Goal: Ask a question

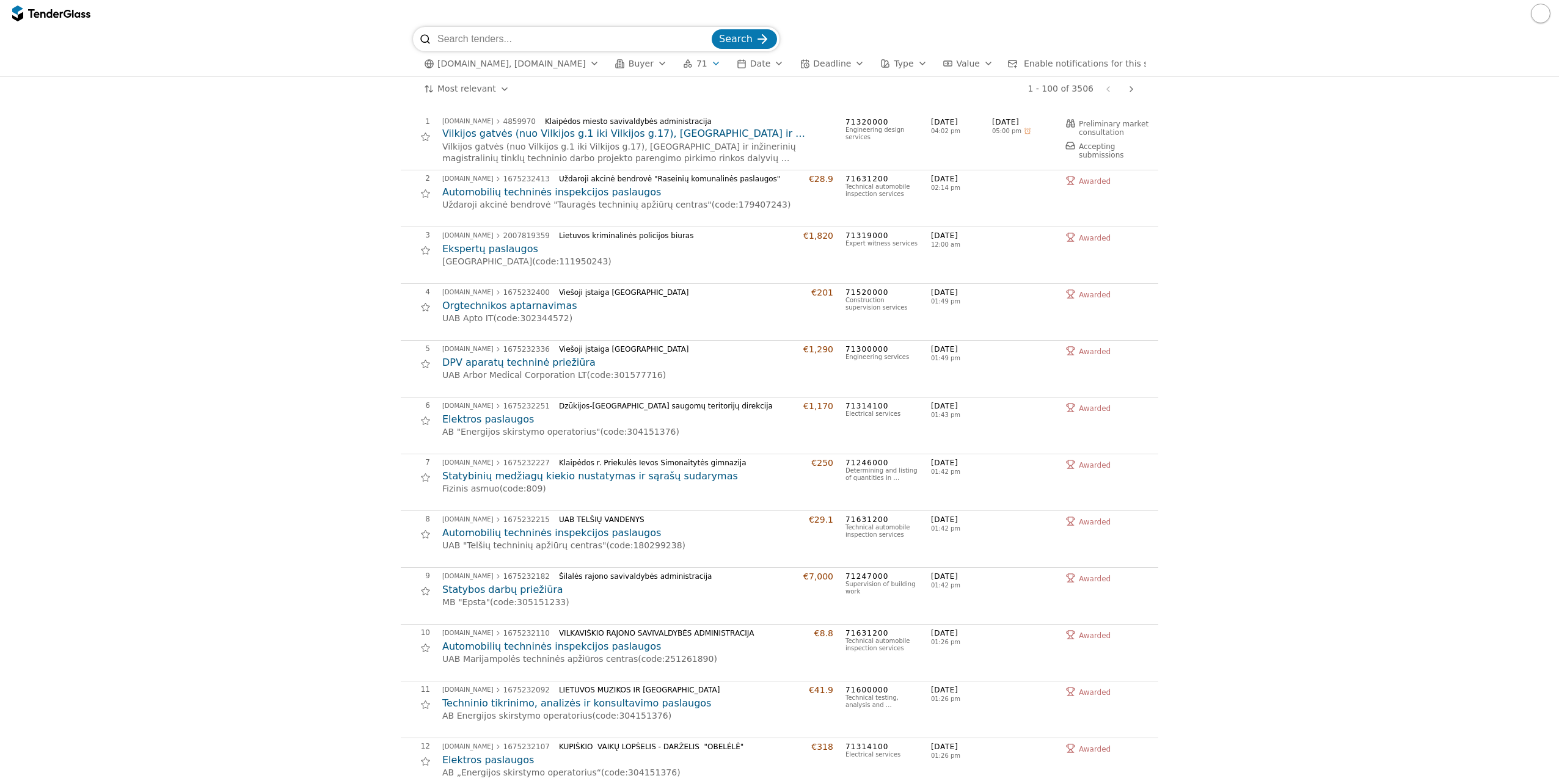
click at [608, 133] on h2 "Vilkijos gatvės (nuo Vilkijos g.1 iki Vilkijos g.17), [GEOGRAPHIC_DATA] ir inži…" at bounding box center [637, 134] width 391 height 13
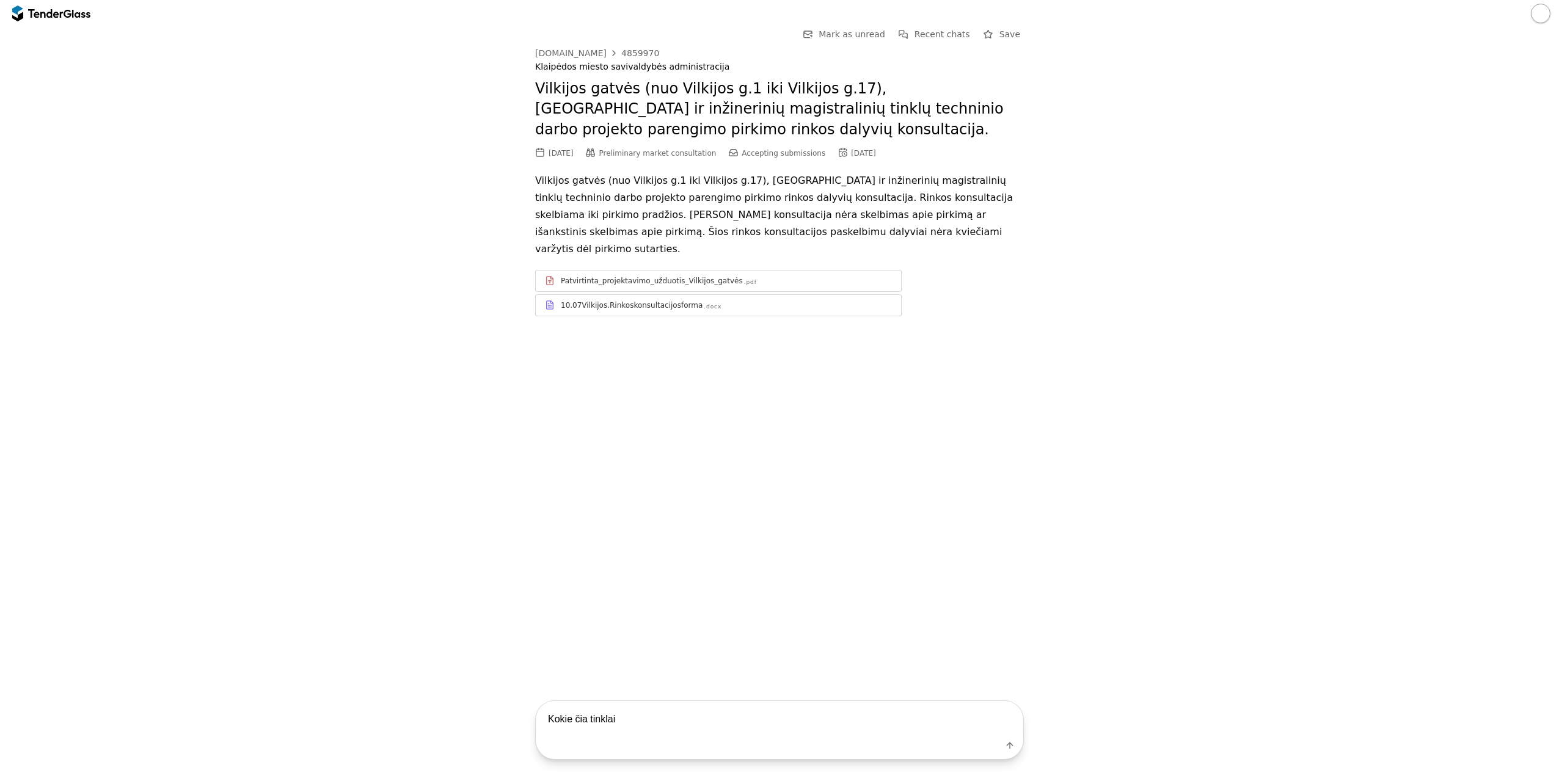
type textarea "Kokie čia tinklai?"
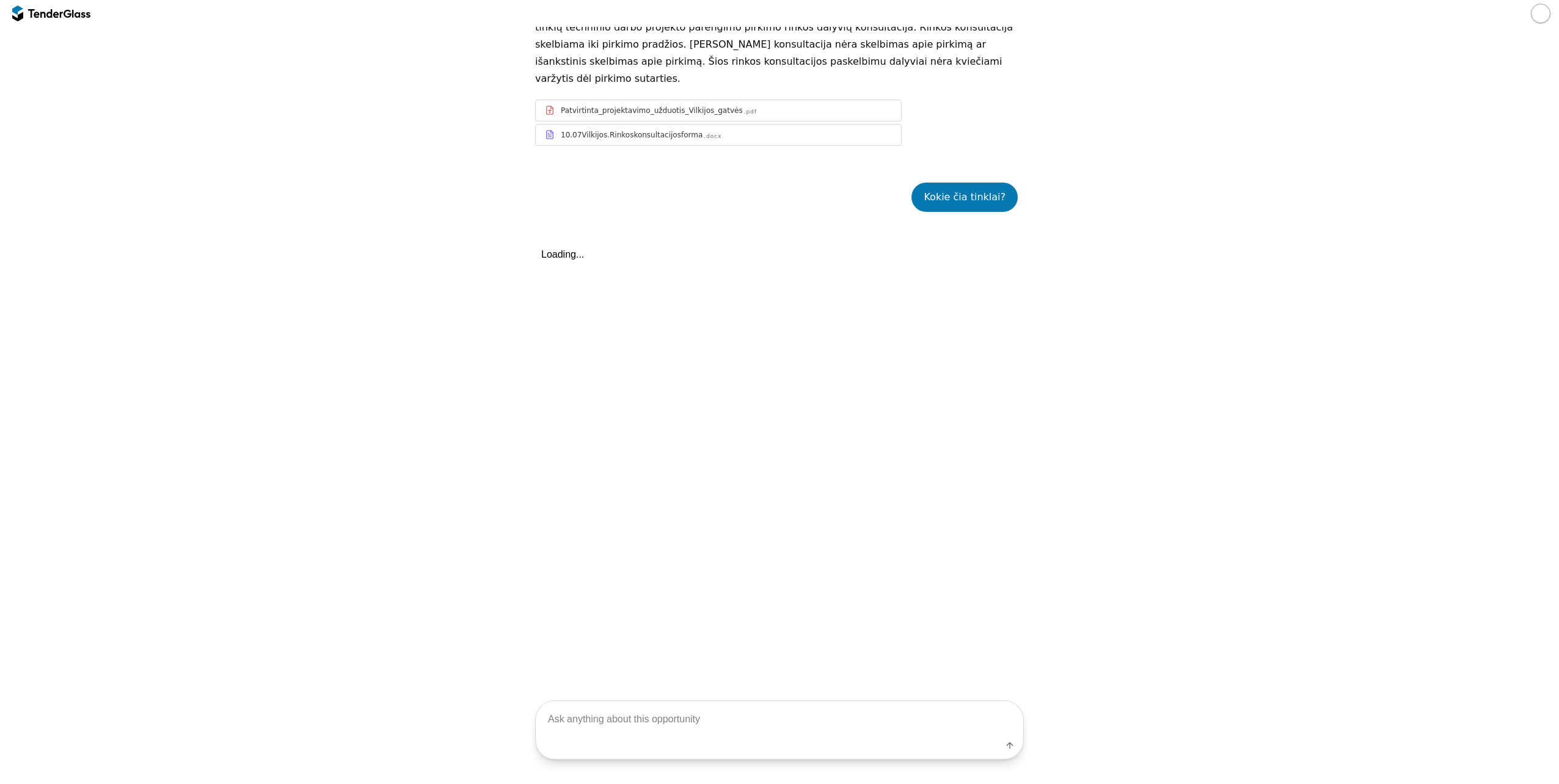
scroll to position [288, 0]
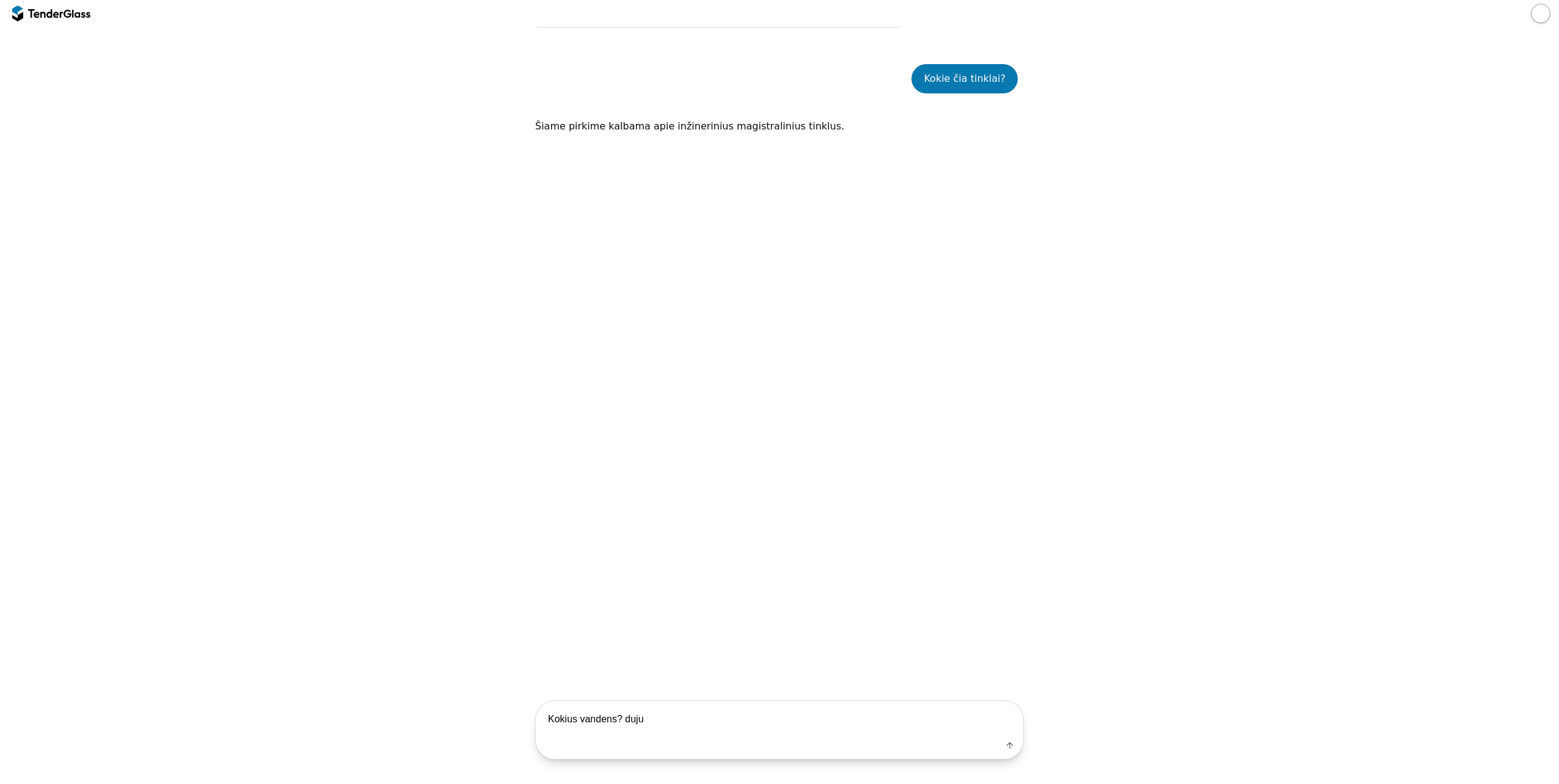
type textarea "Kokius vandens? duju?"
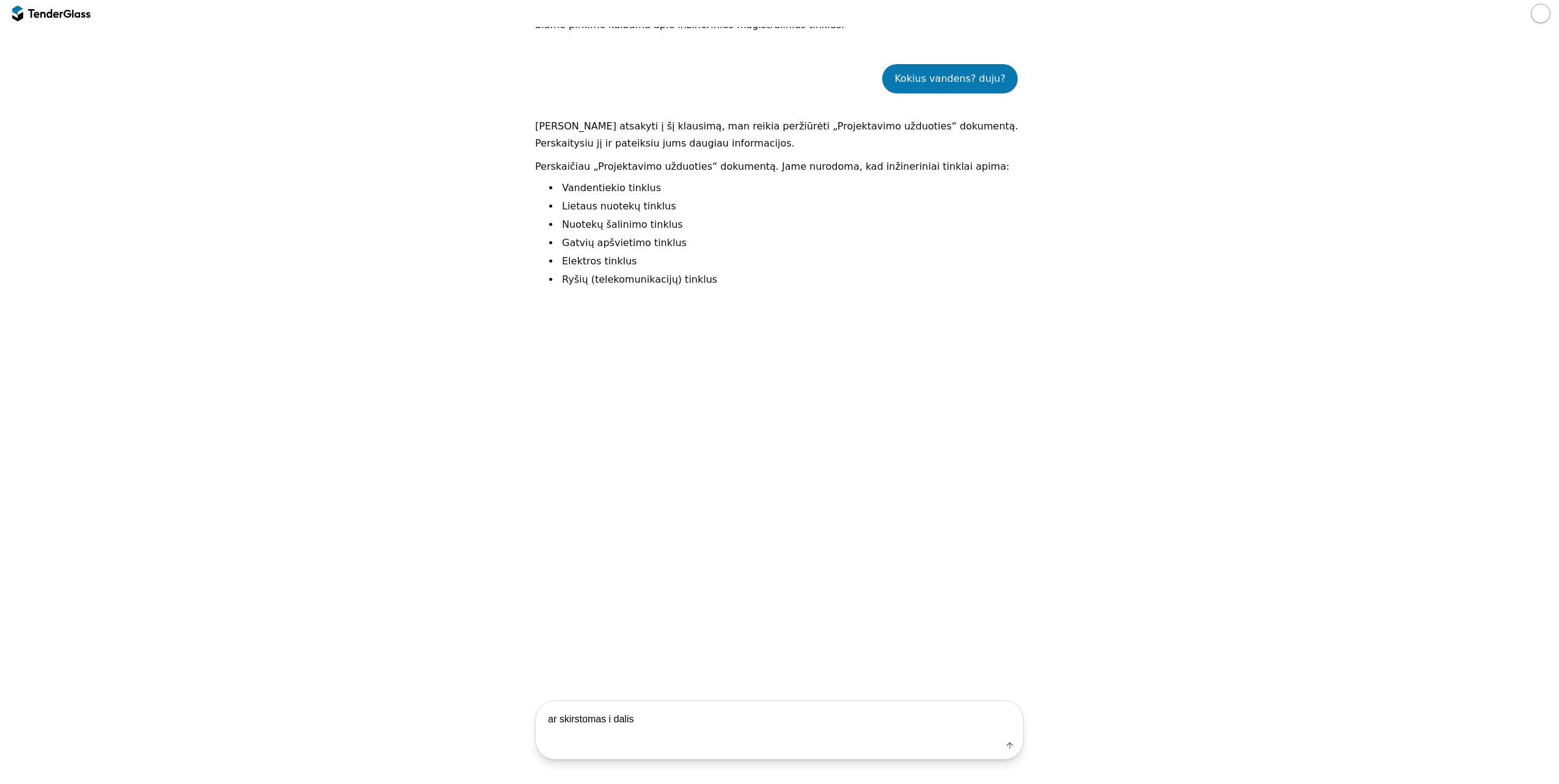
type textarea "ar skirstomas i dalis?"
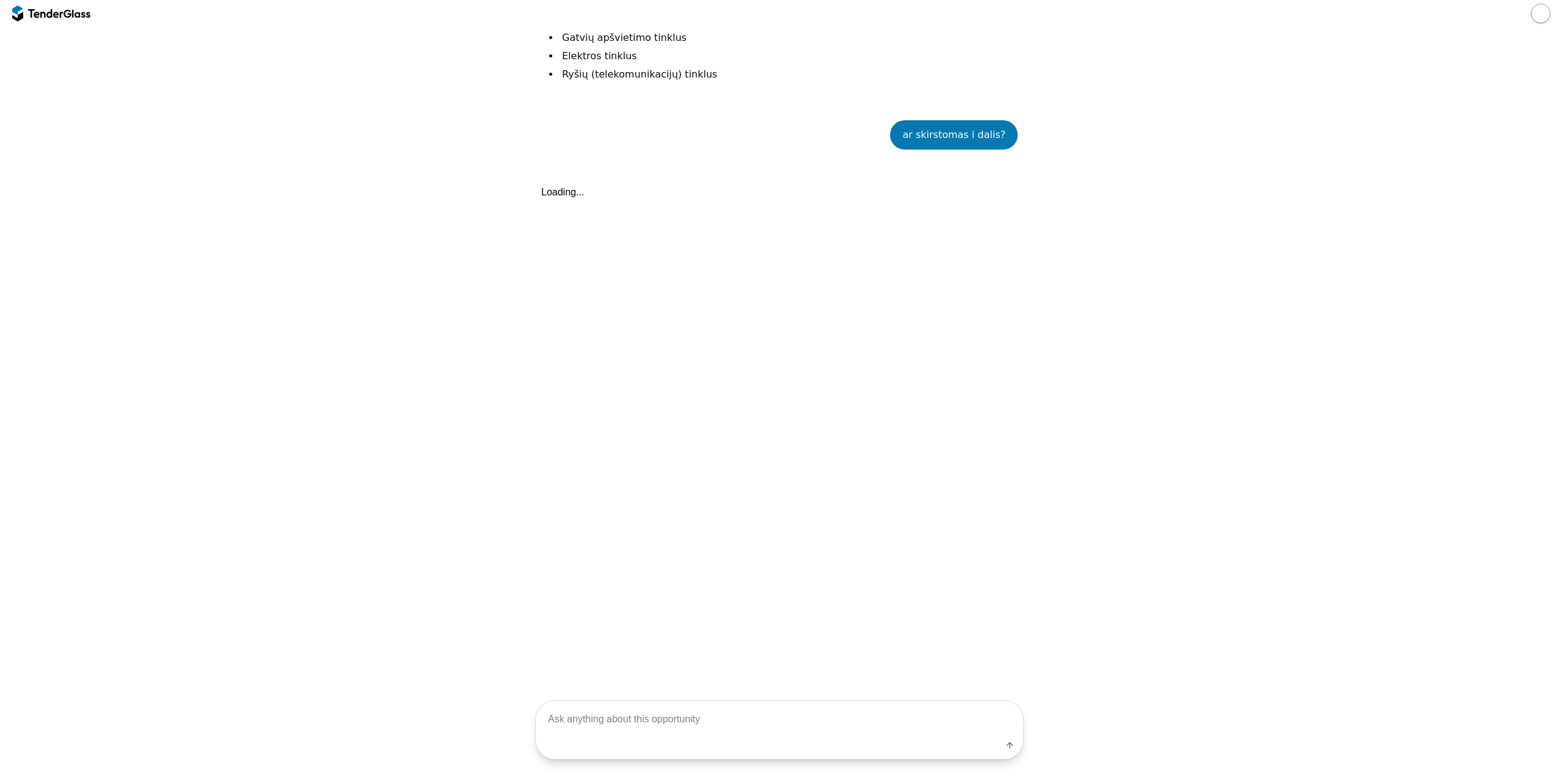
scroll to position [651, 0]
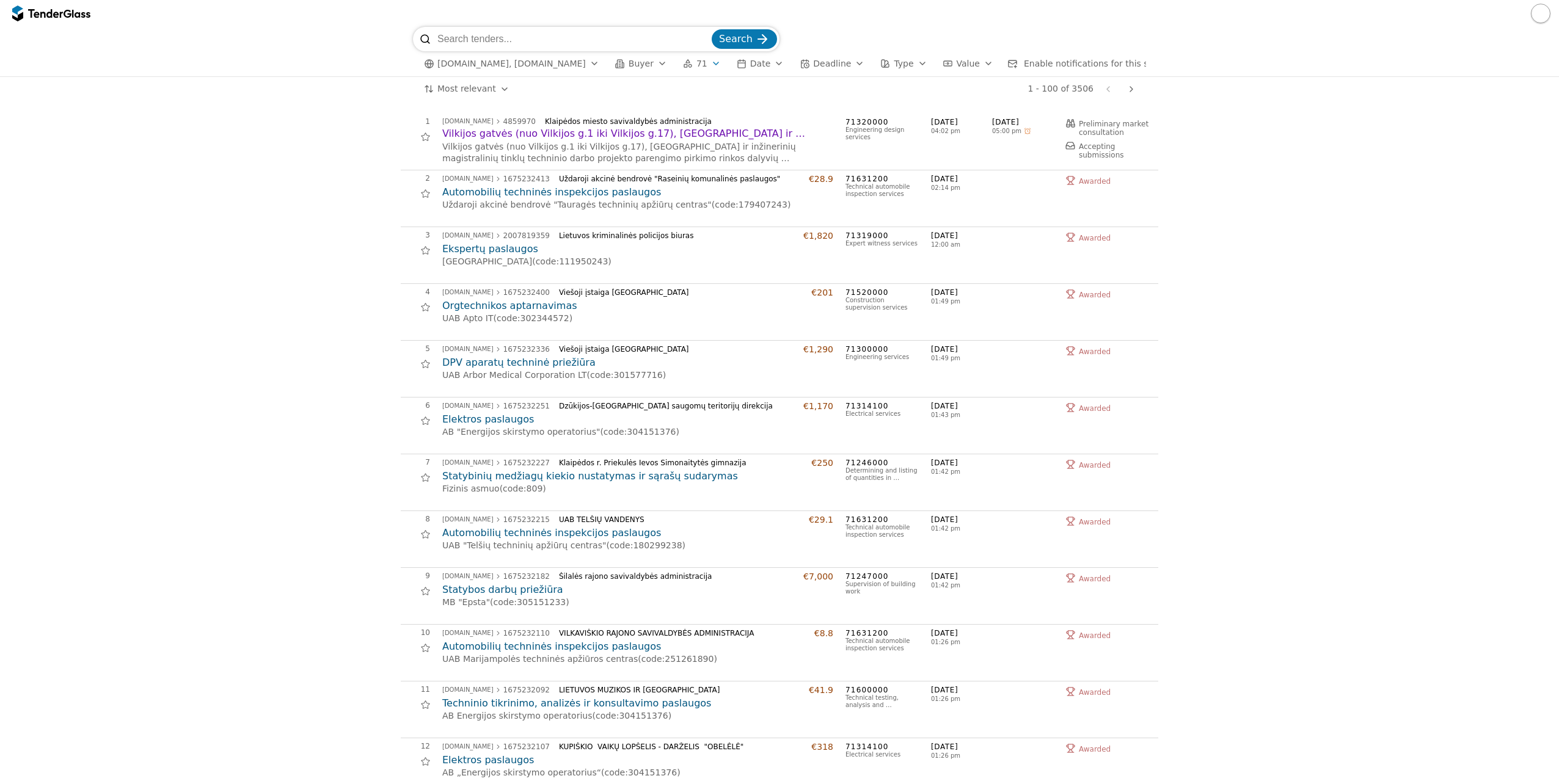
click at [893, 65] on span "Type" at bounding box center [903, 64] width 20 height 10
click at [868, 89] on div at bounding box center [864, 88] width 10 height 10
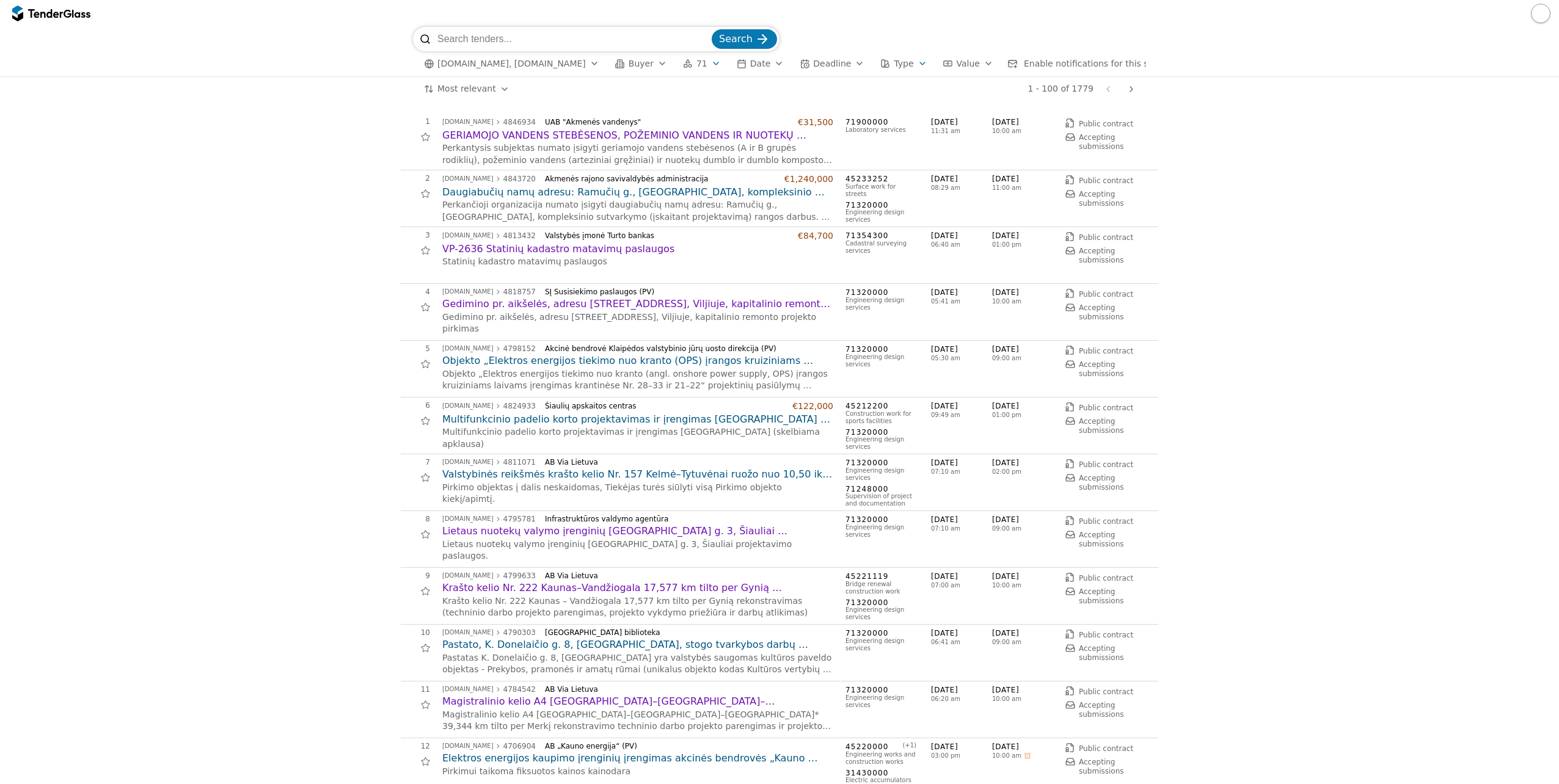
click at [905, 63] on div "button" at bounding box center [922, 63] width 34 height 32
click at [876, 115] on div at bounding box center [879, 110] width 34 height 35
click at [868, 139] on div "Dynamic purchasing system" at bounding box center [939, 133] width 172 height 20
click at [865, 158] on div at bounding box center [864, 155] width 10 height 10
click at [999, 201] on button "Apply" at bounding box center [1001, 202] width 47 height 16
